Goal: Book appointment/travel/reservation

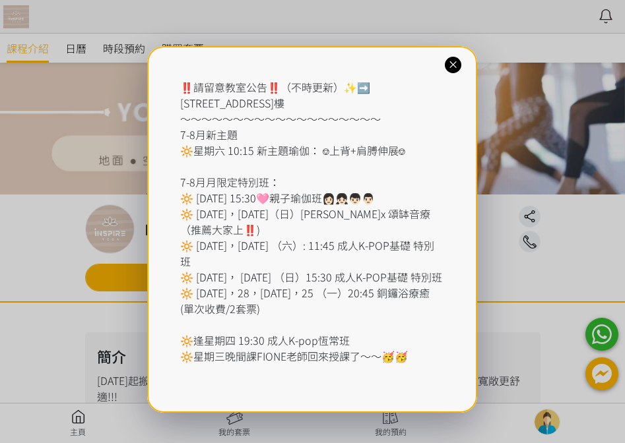
click at [453, 68] on icon at bounding box center [452, 65] width 13 height 13
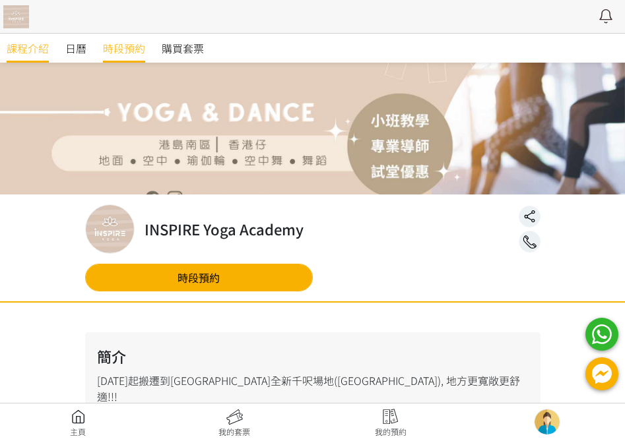
click at [113, 53] on span "時段預約" at bounding box center [124, 48] width 42 height 16
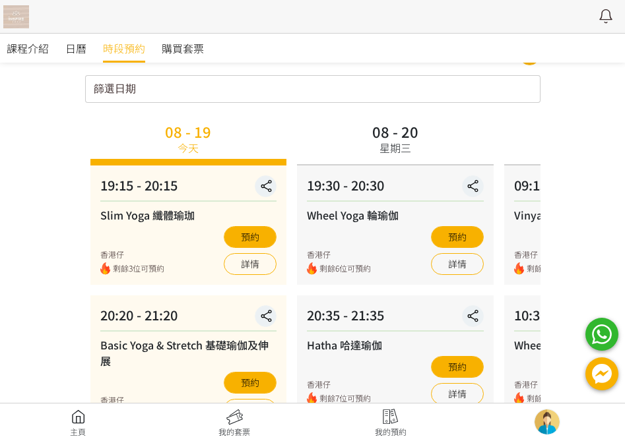
scroll to position [66, 0]
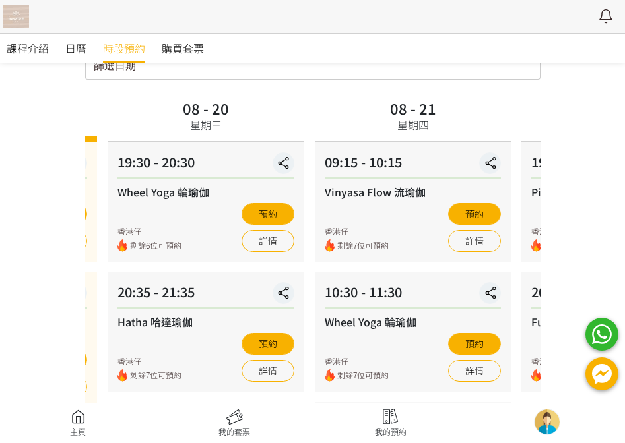
click at [191, 299] on div "20:35 - 21:35" at bounding box center [205, 295] width 177 height 26
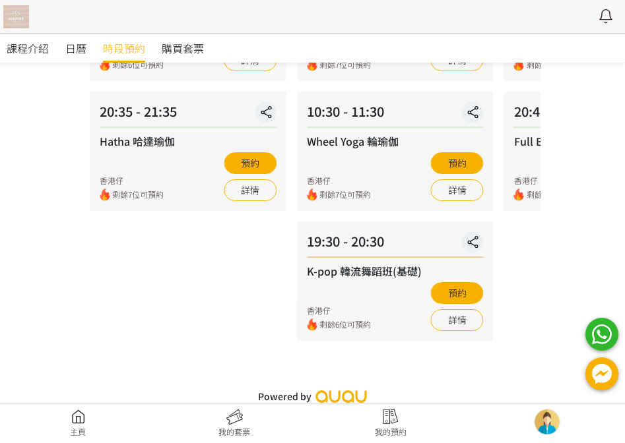
scroll to position [253, 0]
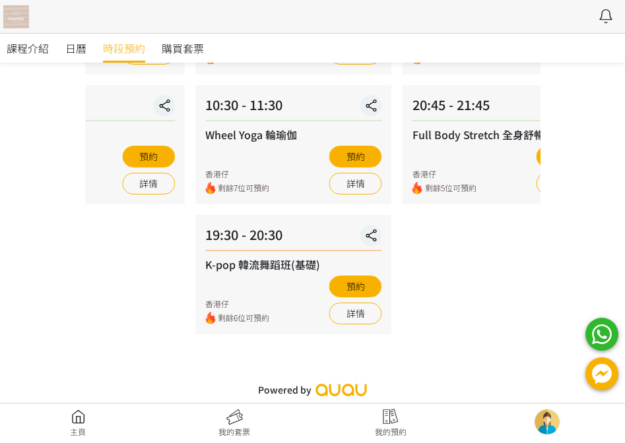
click at [397, 249] on div "08 - 22 星期五 19:30 - 20:30 Pilates 普拉提 香港仔 剩餘7位可預約 預約 詳情 20:45 - 21:45 Full Body…" at bounding box center [500, 129] width 207 height 442
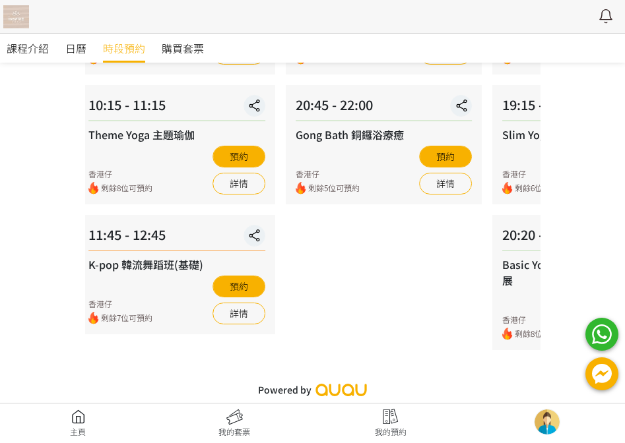
click at [242, 249] on div "11:45 - 12:45" at bounding box center [176, 238] width 177 height 26
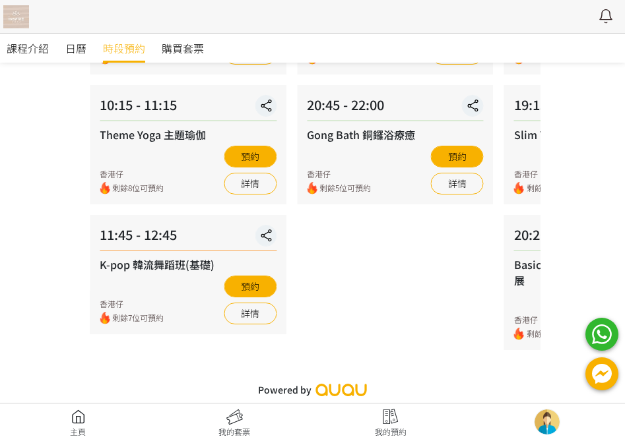
click at [291, 251] on div "08 - 25 星期一 19:00 - 20:00 瘦身Funky Dance 香港仔 剩餘8位可預約 預約 詳情 20:45 - 22:00 Gong Ba…" at bounding box center [394, 129] width 207 height 442
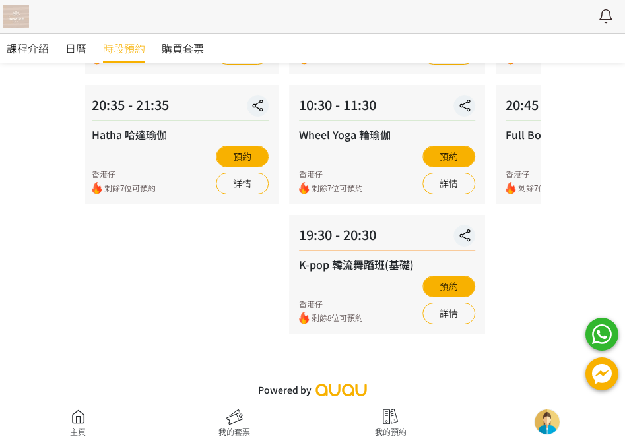
click at [187, 259] on div "08 - 27 星期三 19:30 - 20:30 Wheel Yoga 輪瑜伽 香港仔 剩餘5位可預約 預約 詳情 20:35 - 21:35 Hatha …" at bounding box center [180, 129] width 207 height 442
